Goal: Find specific page/section: Find specific page/section

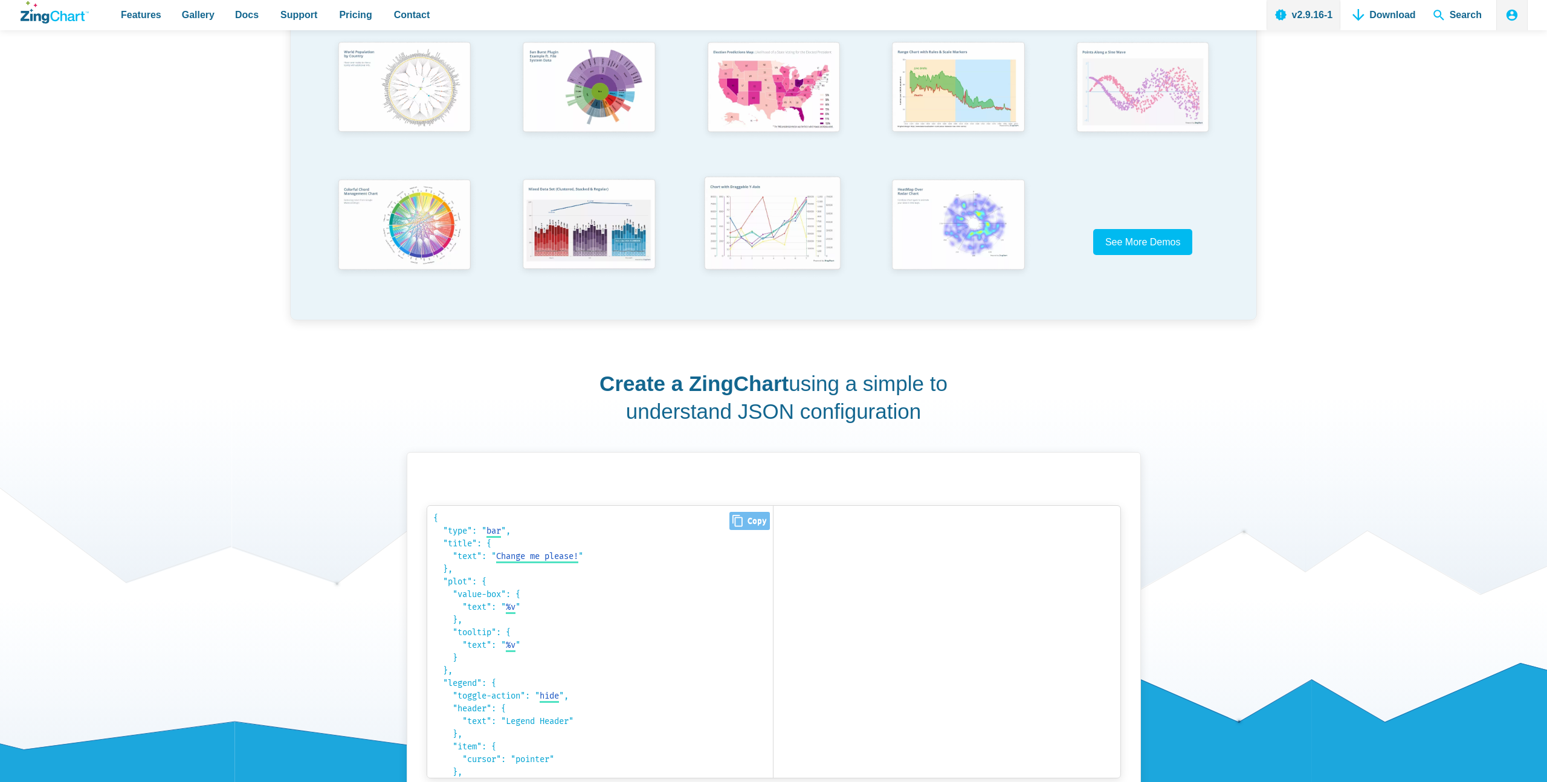
scroll to position [73, 0]
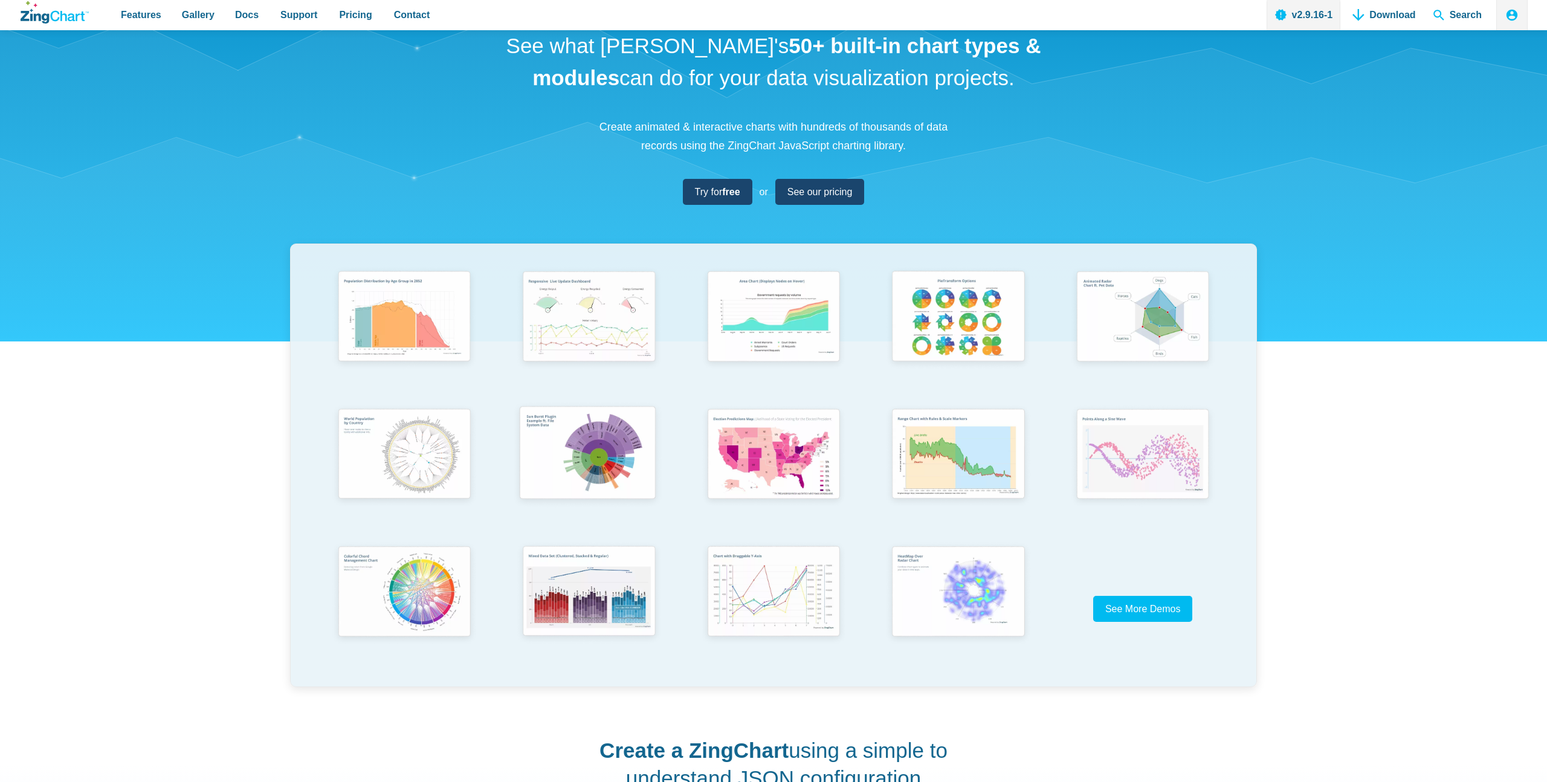
click at [628, 427] on img "App Content" at bounding box center [587, 454] width 152 height 108
click at [615, 456] on img "App Content" at bounding box center [587, 454] width 152 height 108
click at [1115, 609] on span "See More Demos" at bounding box center [1138, 609] width 76 height 10
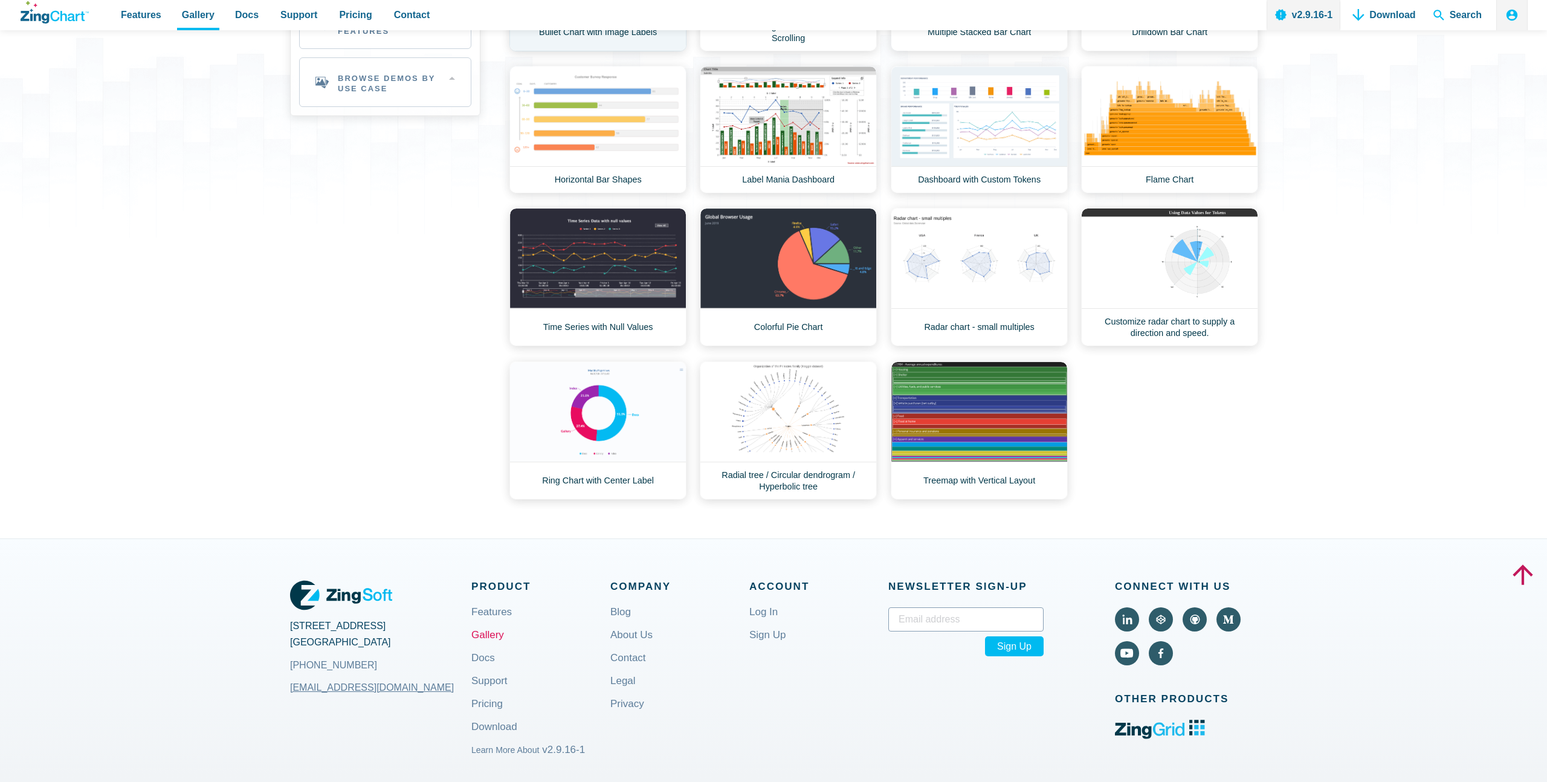
scroll to position [414, 0]
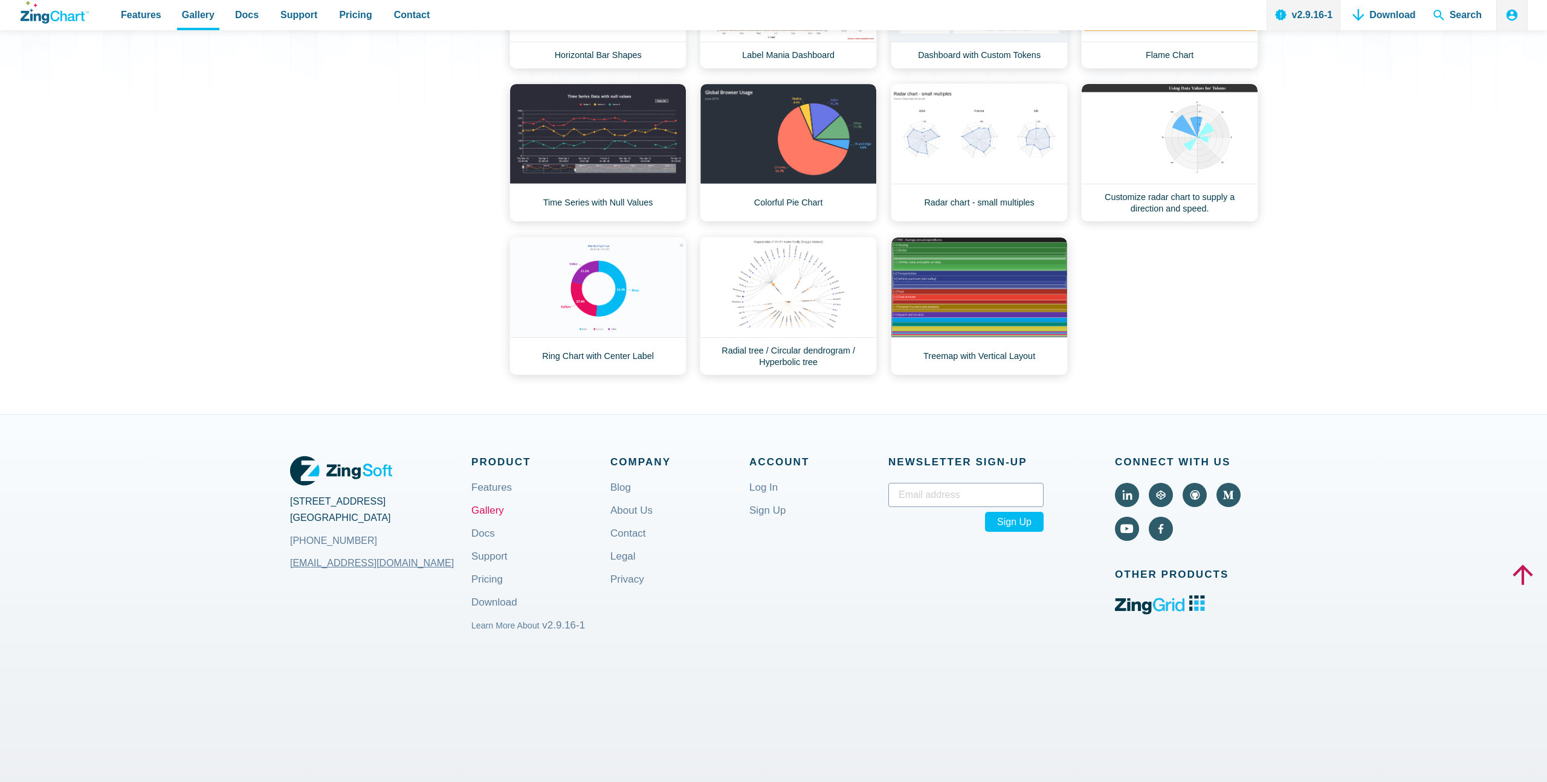
click at [550, 291] on link "Ring Chart with Center Label" at bounding box center [597, 306] width 177 height 138
